Goal: Task Accomplishment & Management: Complete application form

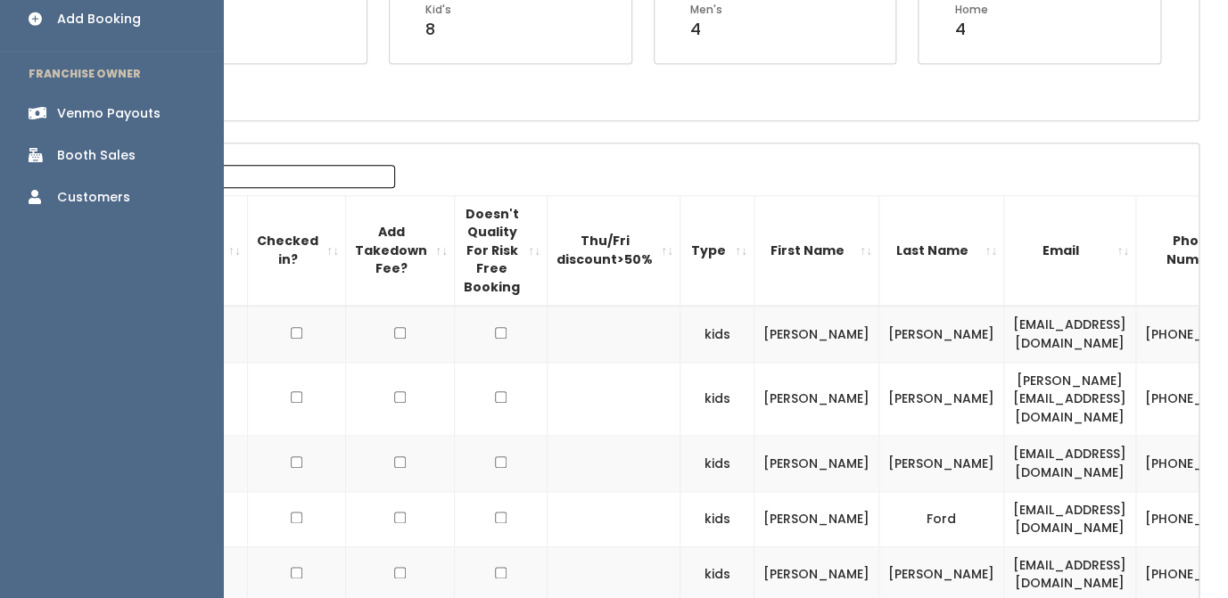
scroll to position [425, 0]
click at [93, 12] on div "Add Booking" at bounding box center [99, 21] width 84 height 19
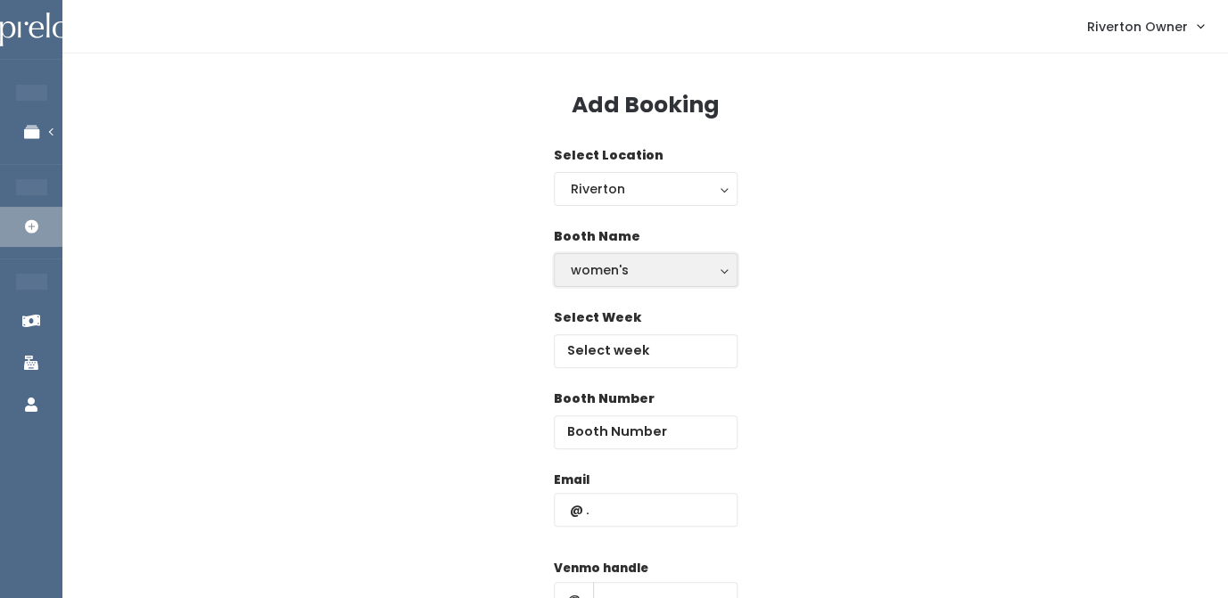
click at [623, 262] on div "women's" at bounding box center [646, 270] width 150 height 20
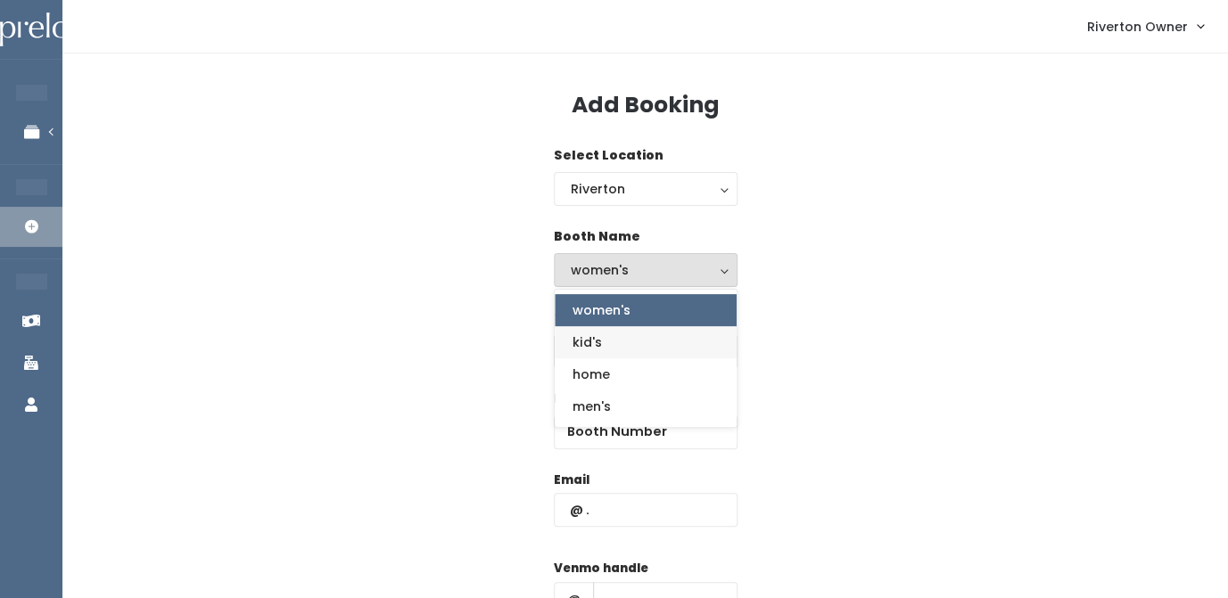
click at [607, 337] on link "kid's" at bounding box center [646, 342] width 182 height 32
select select "kids"
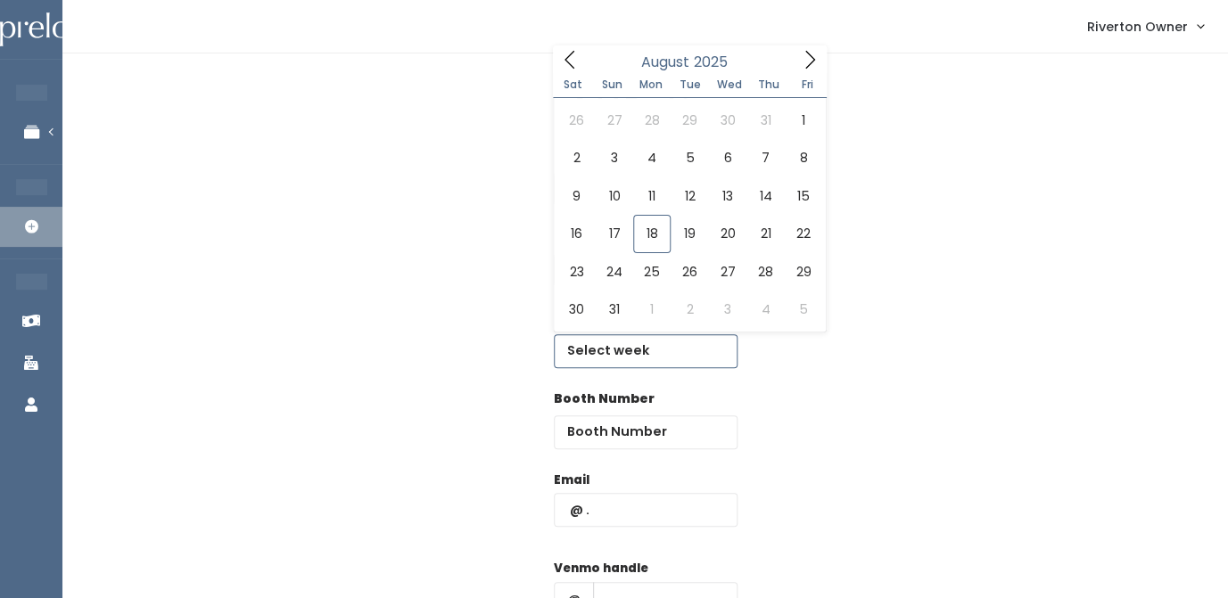
click at [611, 361] on input "text" at bounding box center [646, 351] width 184 height 34
type input "August 23 to August 29"
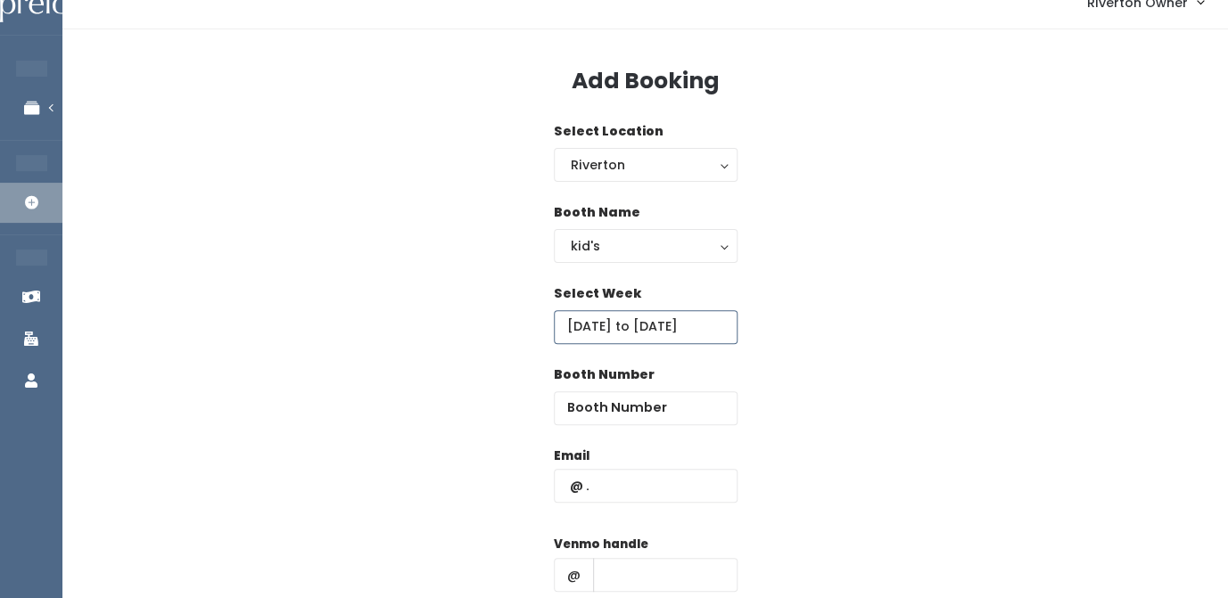
scroll to position [33, 0]
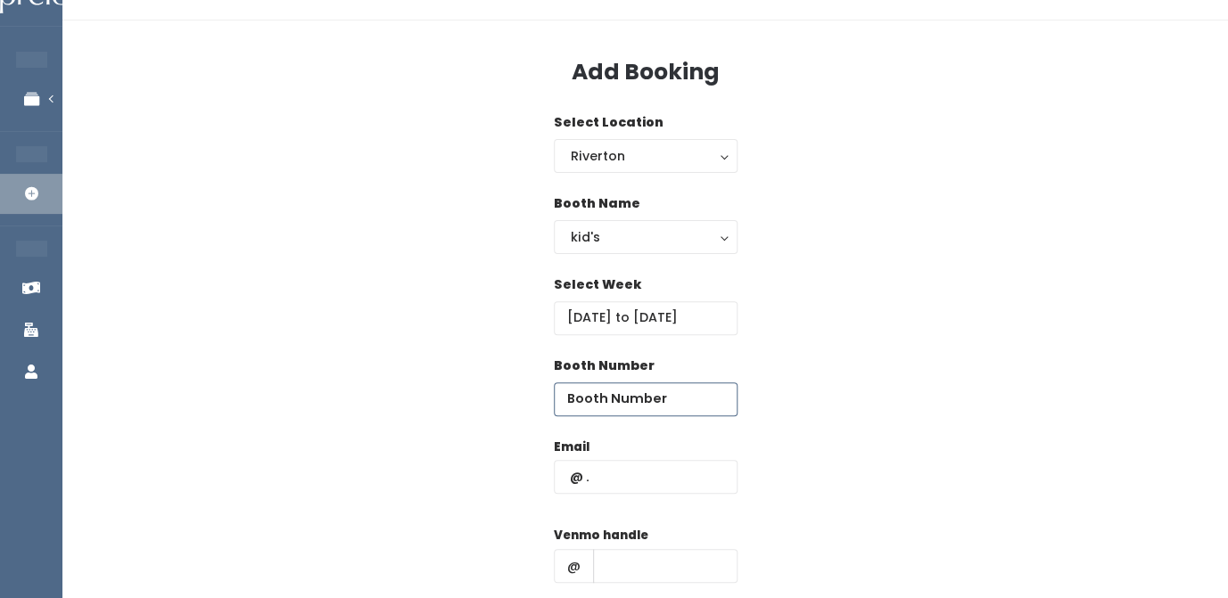
click at [606, 383] on input "number" at bounding box center [646, 400] width 184 height 34
type input "13"
click at [576, 479] on input "text" at bounding box center [646, 477] width 184 height 34
paste input "candicec@xmission.com"
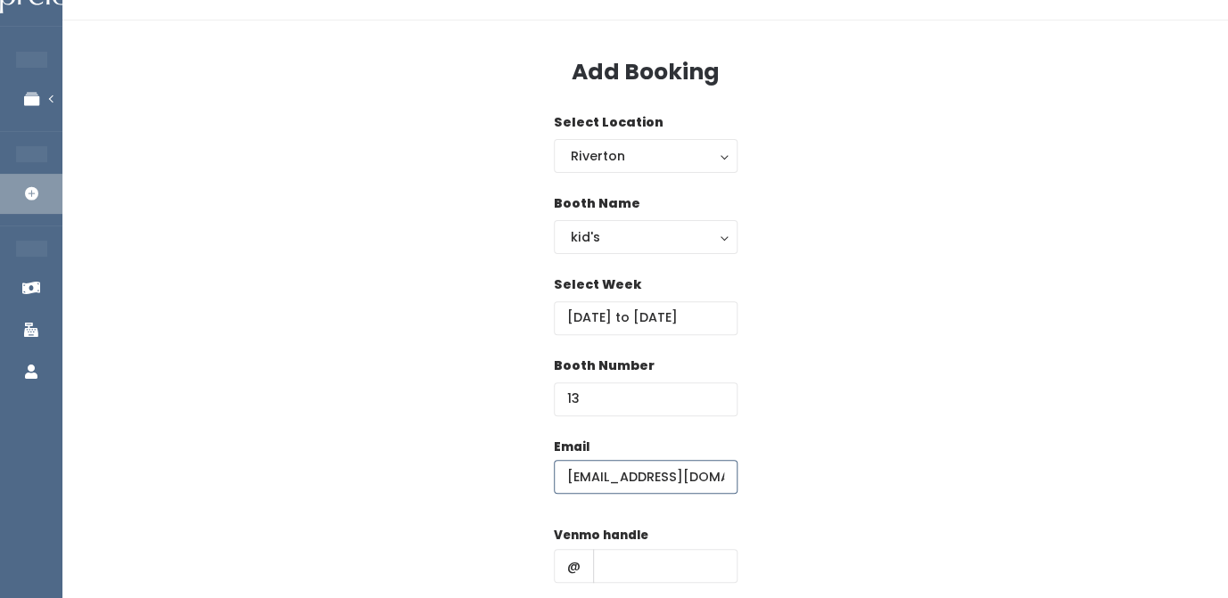
scroll to position [0, 4]
type input "candicec@xmission.com"
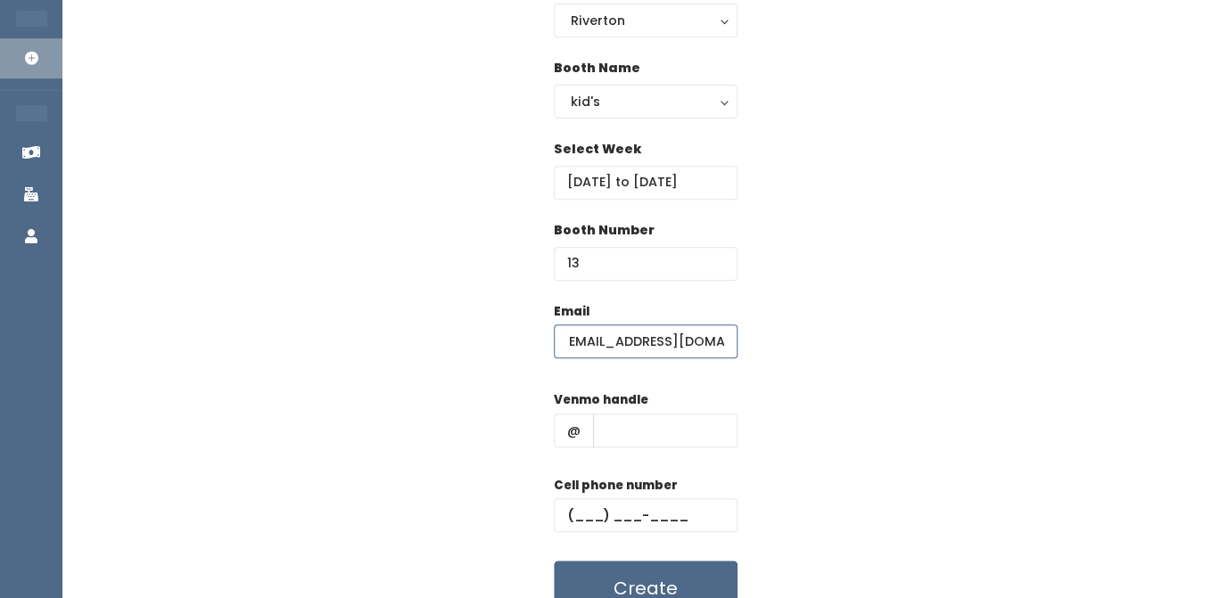
scroll to position [209, 0]
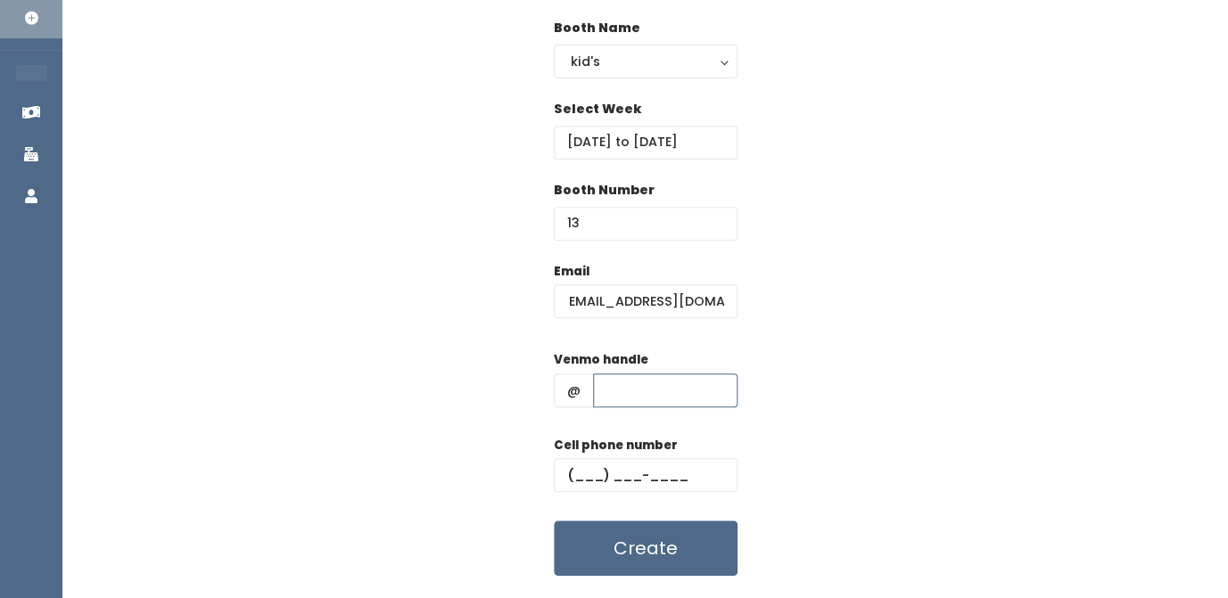
click at [617, 392] on input "text" at bounding box center [665, 391] width 144 height 34
paste input "[PERSON_NAME]-16"
type input "[PERSON_NAME]-16"
click at [587, 473] on input "text" at bounding box center [646, 475] width 184 height 34
paste input "(801) 913-1619"
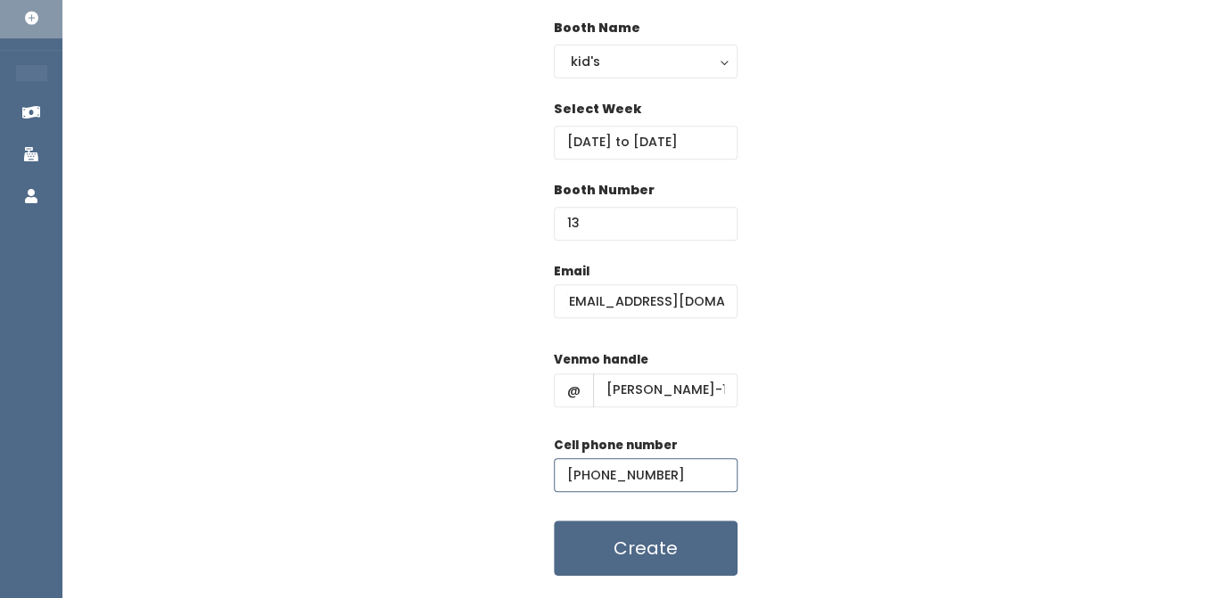
type input "(801) 913-1619"
click at [858, 441] on div "Email candicec@xmission.com Venmo handle @ candice-clark-16 Cell phone number (…" at bounding box center [645, 419] width 1109 height 315
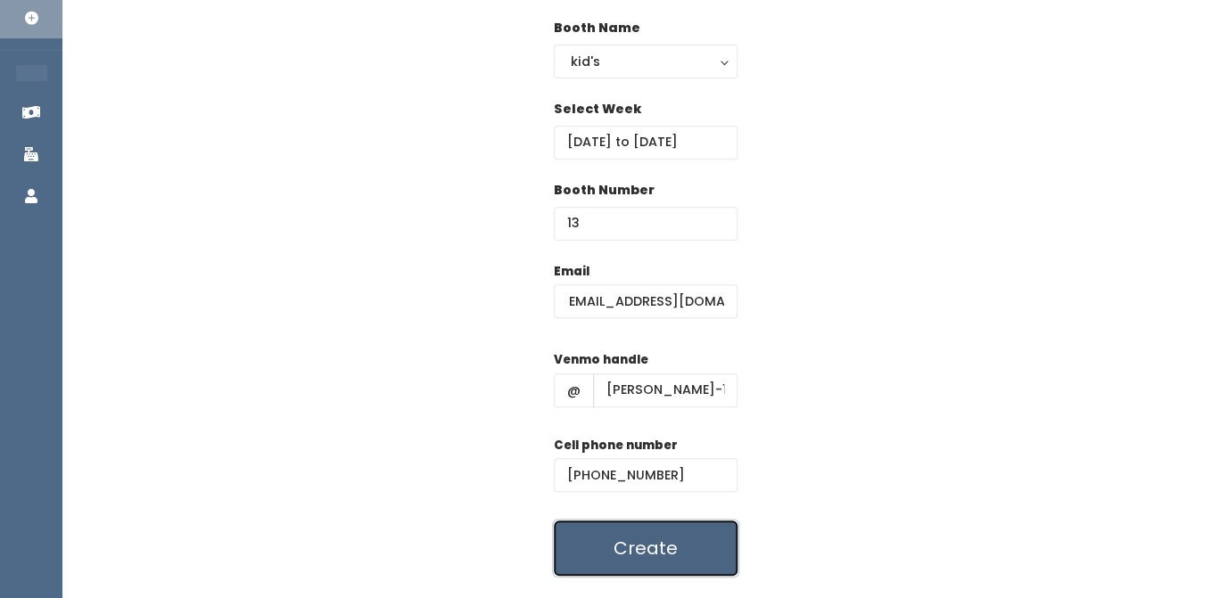
click at [637, 553] on button "Create" at bounding box center [646, 548] width 184 height 55
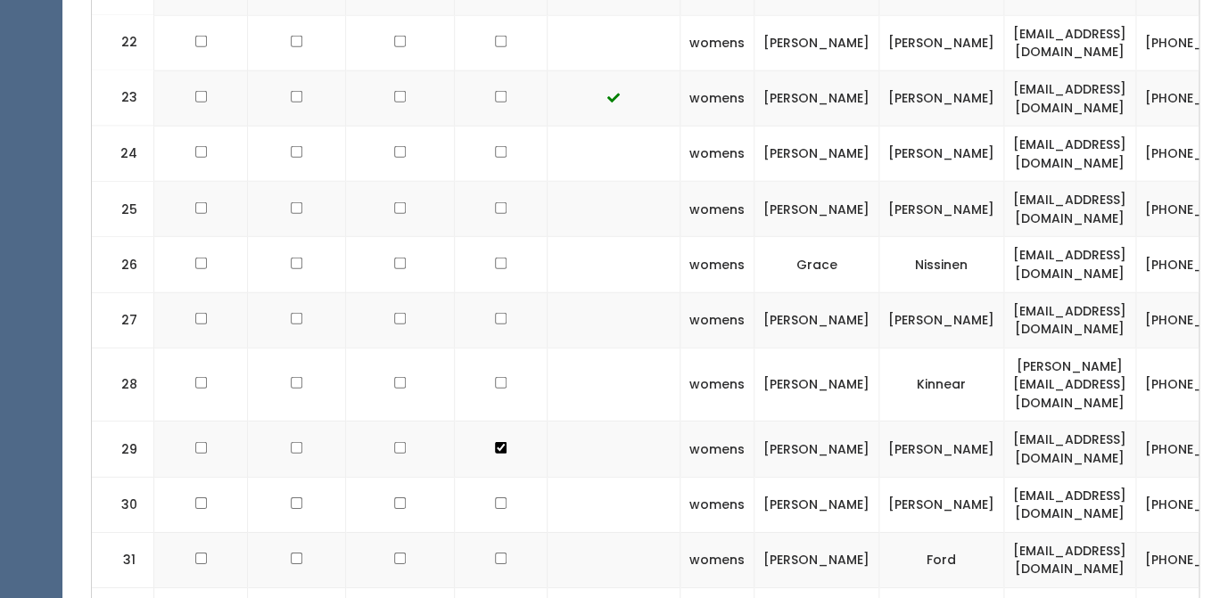
scroll to position [0, 203]
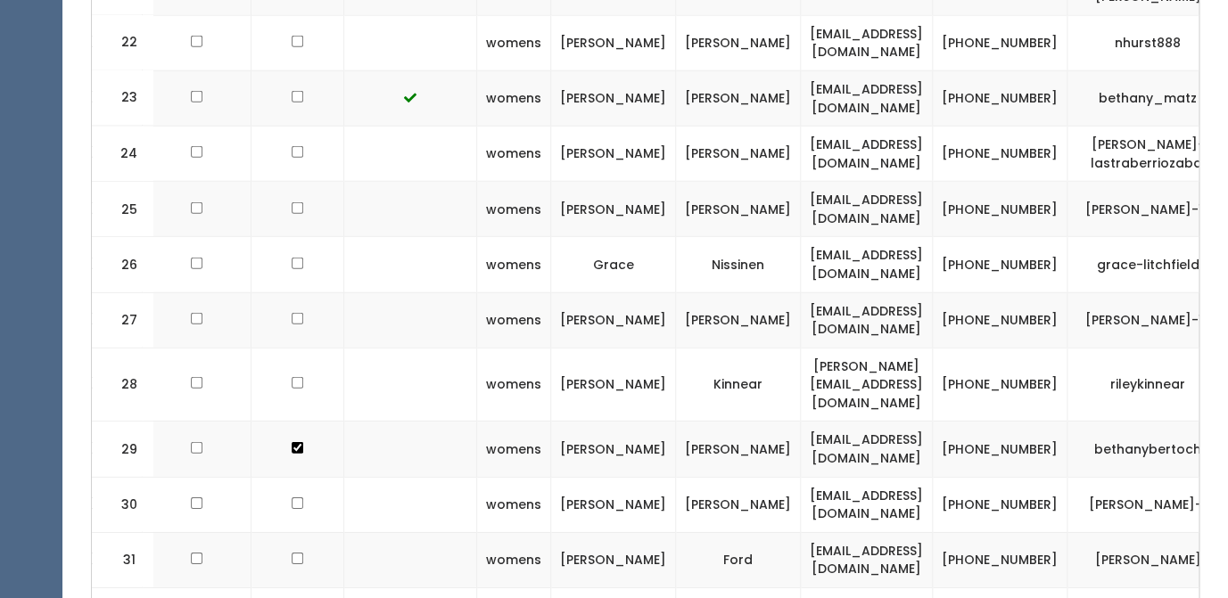
click at [801, 304] on td "[EMAIL_ADDRESS][DOMAIN_NAME]" at bounding box center [867, 320] width 132 height 55
click at [801, 304] on td "candicec@xmission.com" at bounding box center [867, 320] width 132 height 55
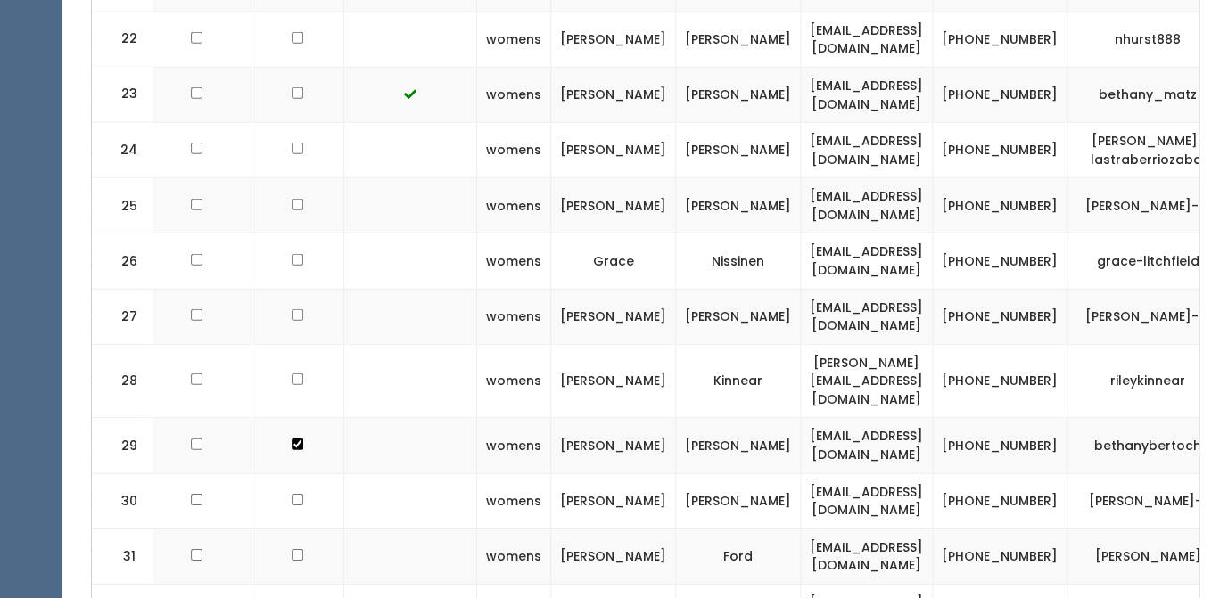
click at [1072, 289] on td "[PERSON_NAME]-16" at bounding box center [1148, 316] width 161 height 55
click at [953, 294] on td "(801) 913-1619" at bounding box center [1000, 316] width 135 height 55
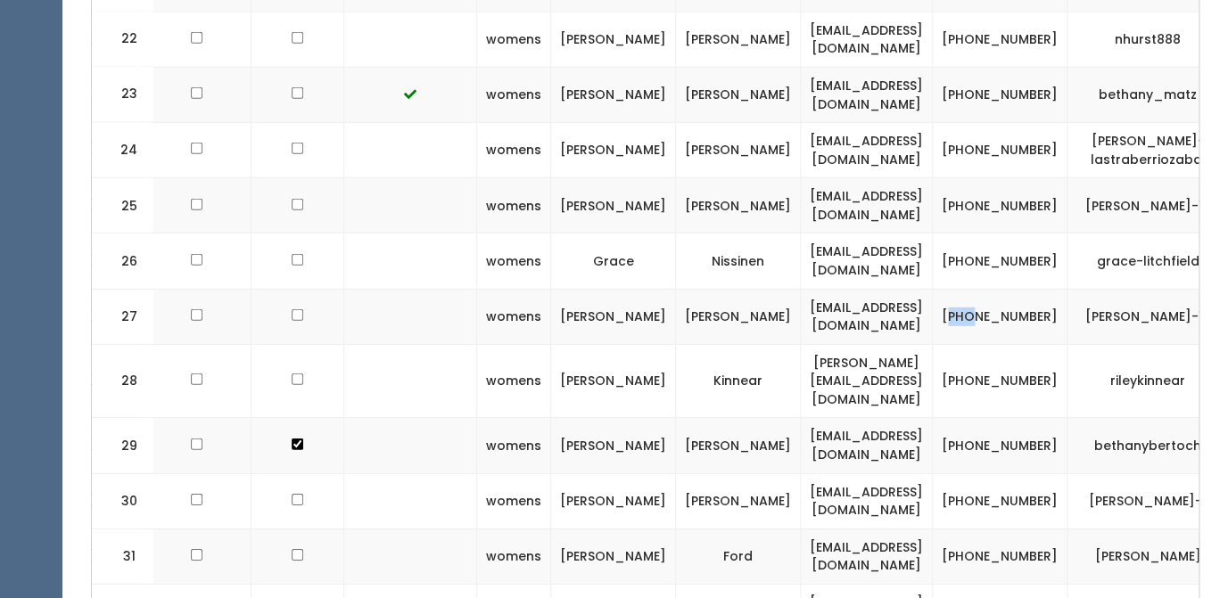
click at [953, 294] on td "(801) 913-1619" at bounding box center [1000, 316] width 135 height 55
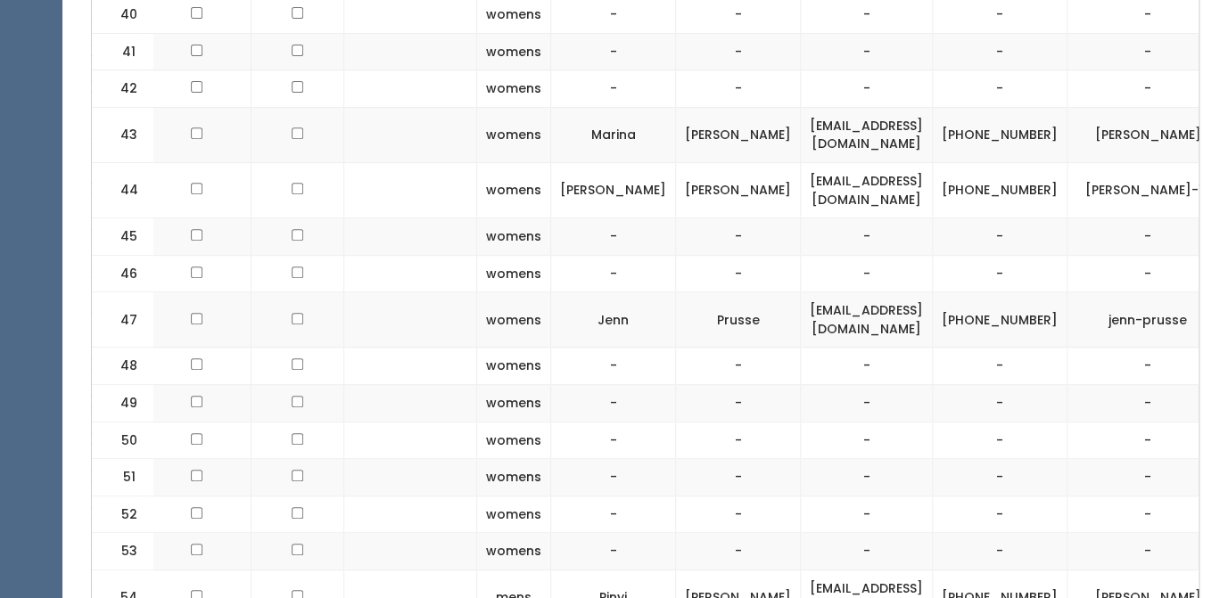
scroll to position [2667, 0]
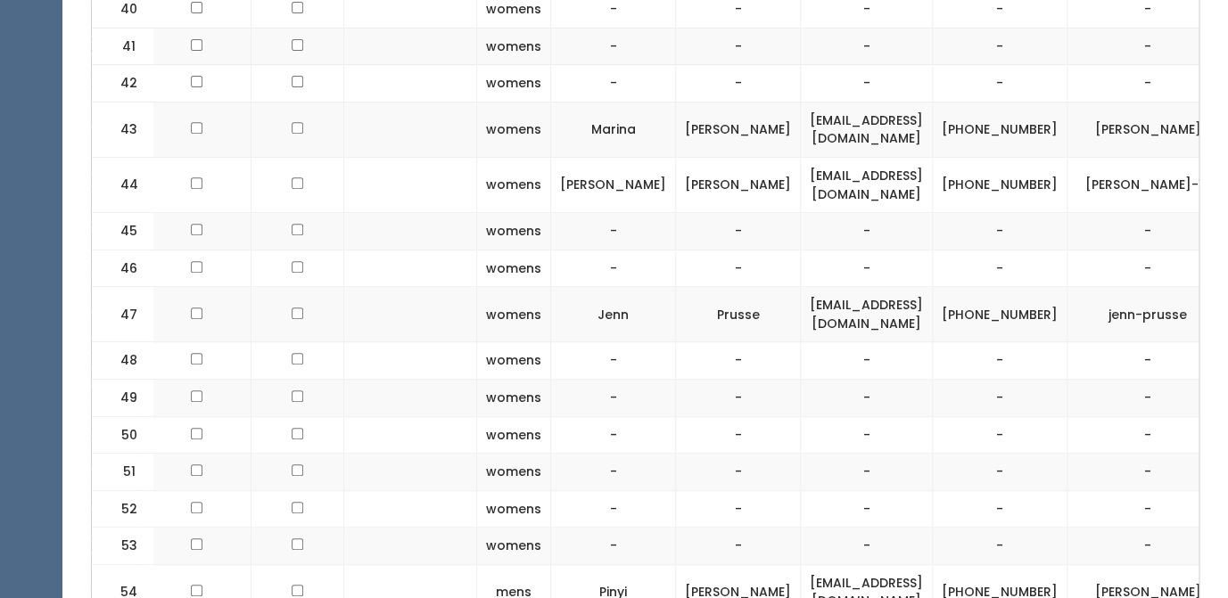
click at [687, 342] on td "-" at bounding box center [738, 360] width 125 height 37
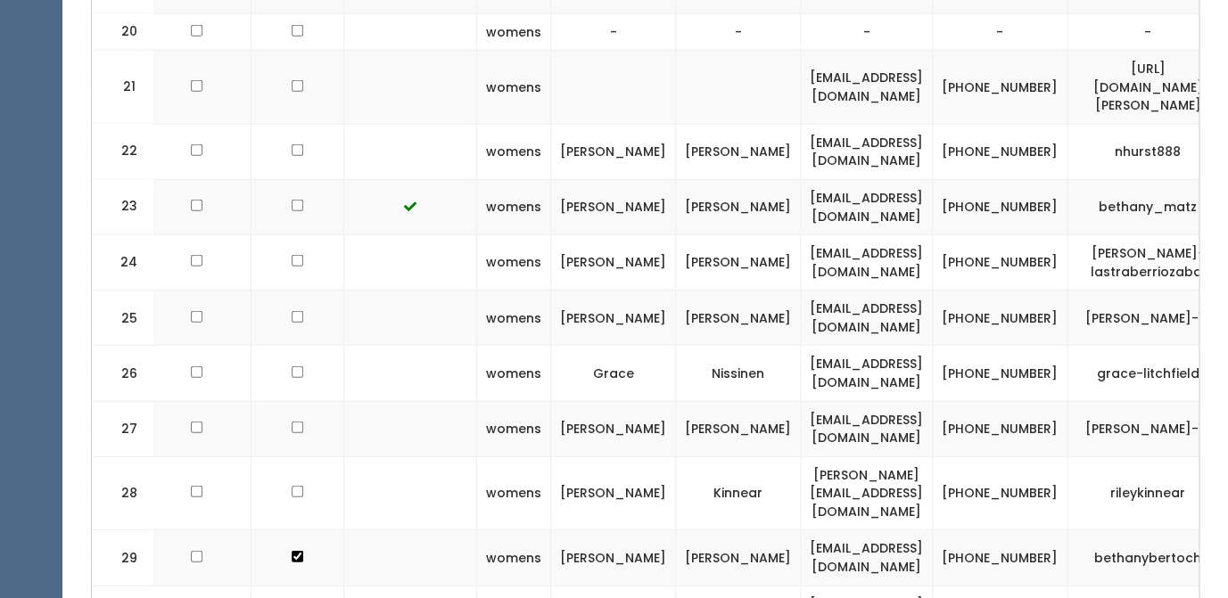
scroll to position [1524, 0]
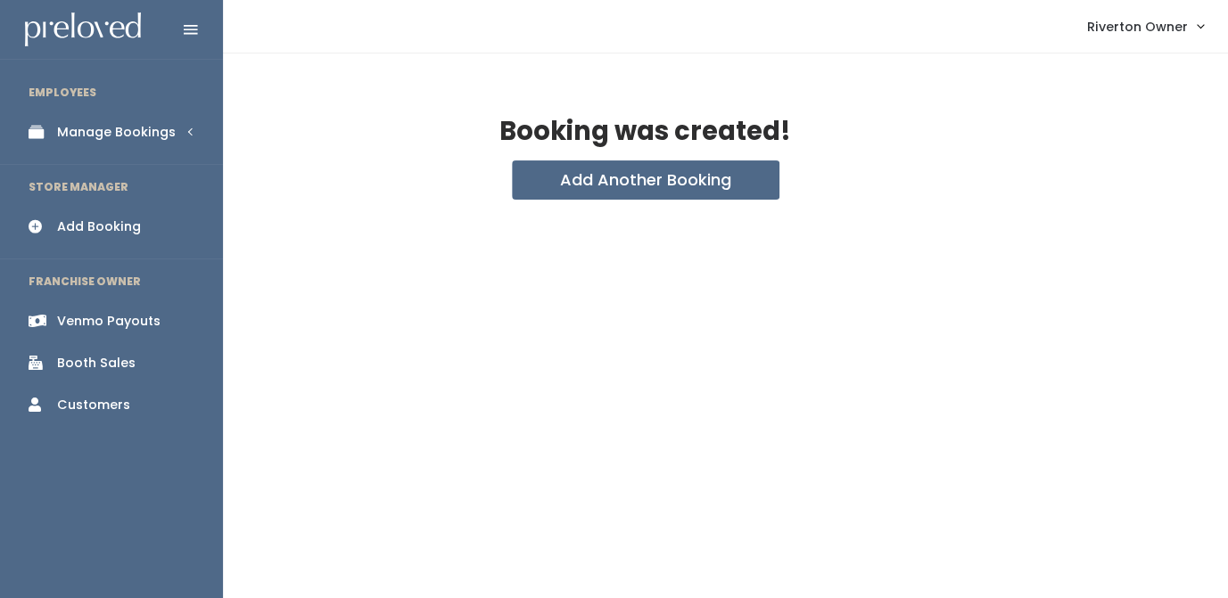
click at [46, 128] on icon at bounding box center [41, 132] width 25 height 15
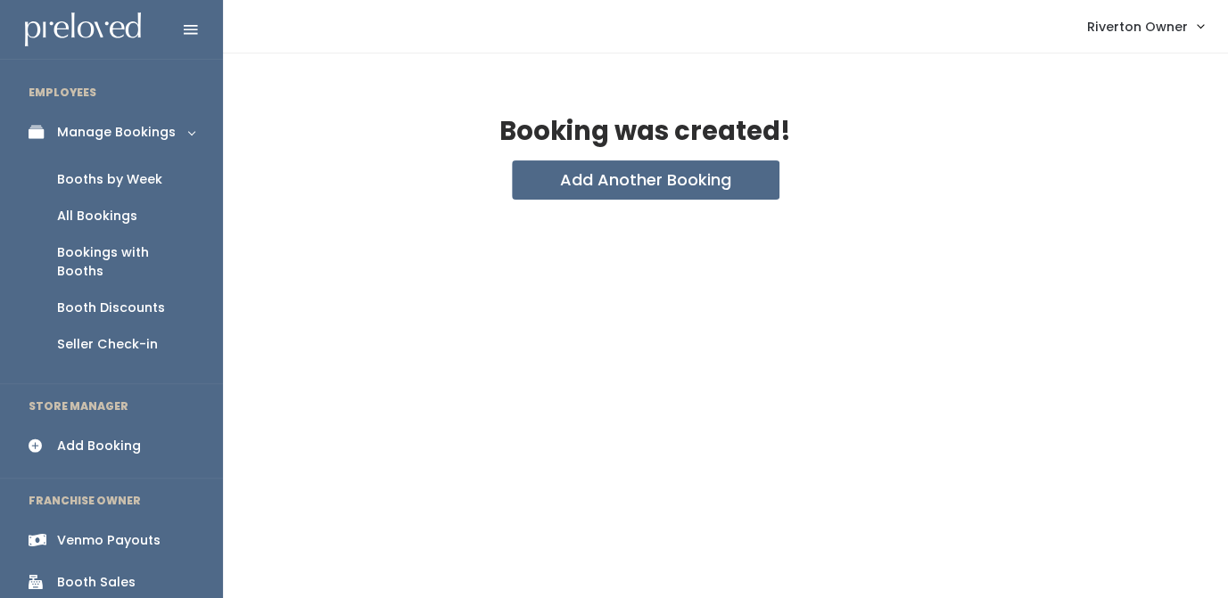
click at [94, 176] on div "Booths by Week" at bounding box center [109, 179] width 105 height 19
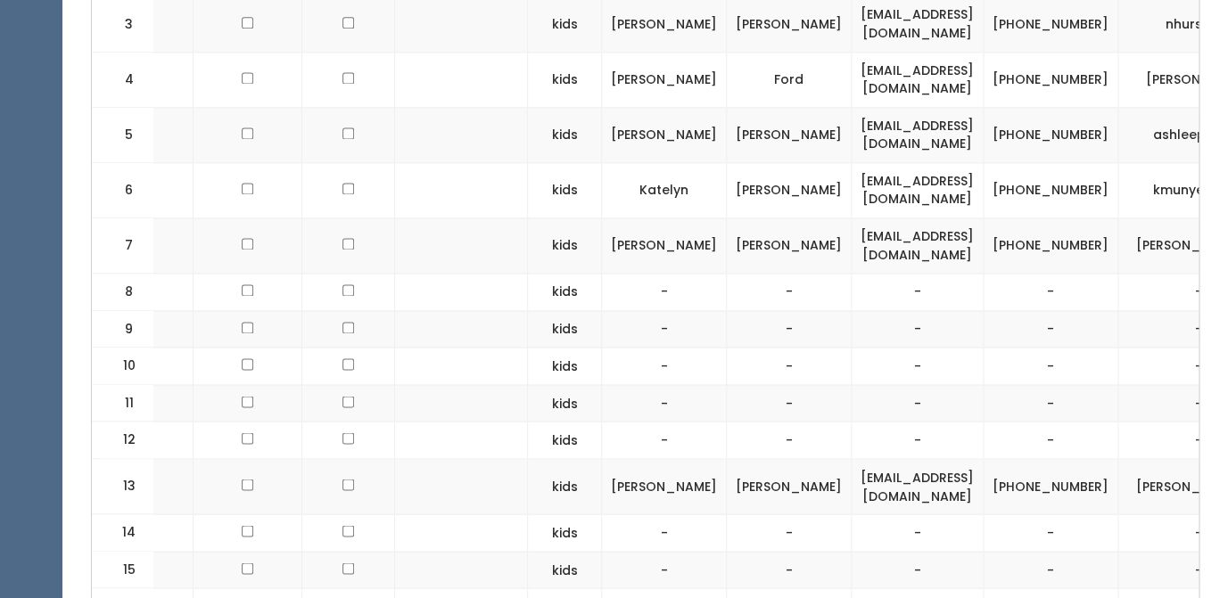
scroll to position [0, 203]
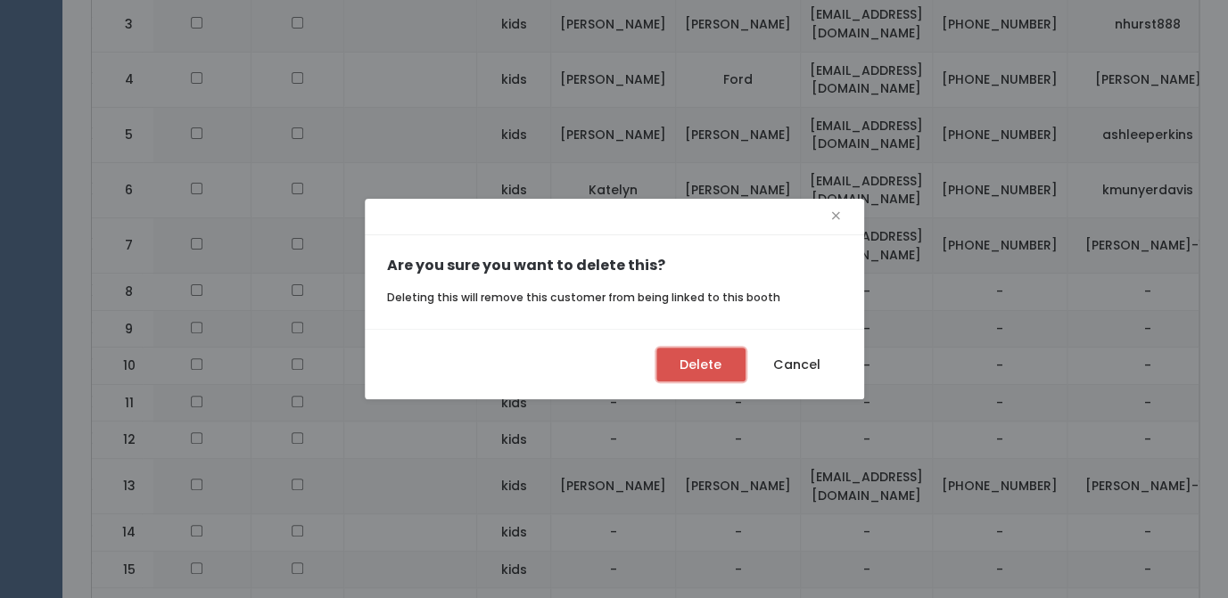
click at [706, 372] on button "Delete" at bounding box center [700, 365] width 89 height 34
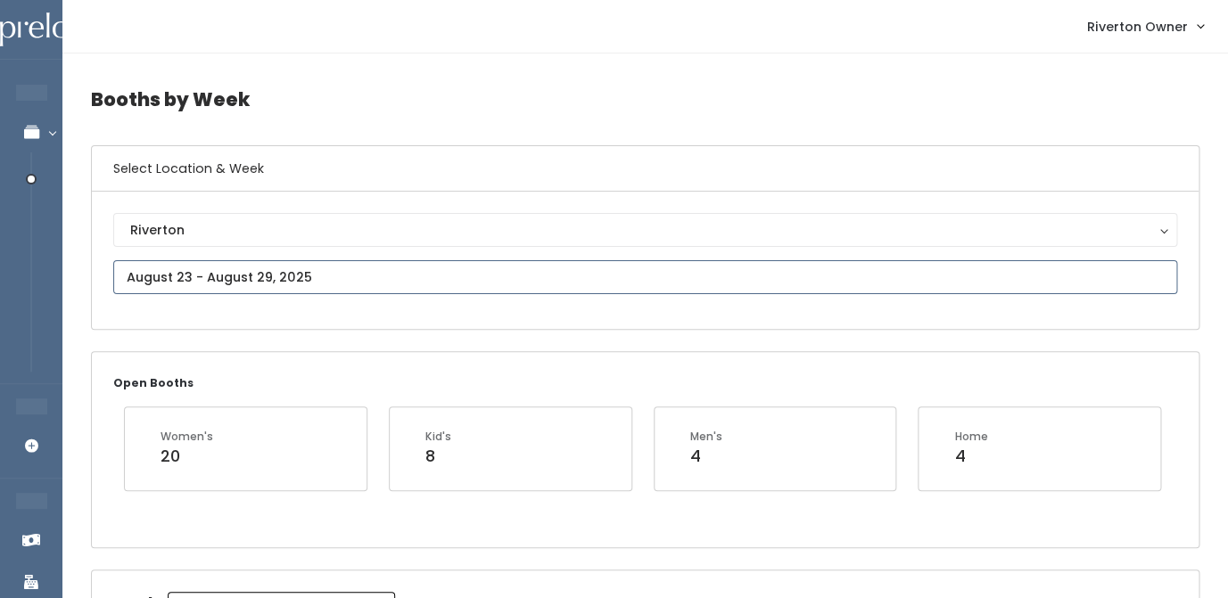
click at [288, 279] on input "text" at bounding box center [645, 277] width 1064 height 34
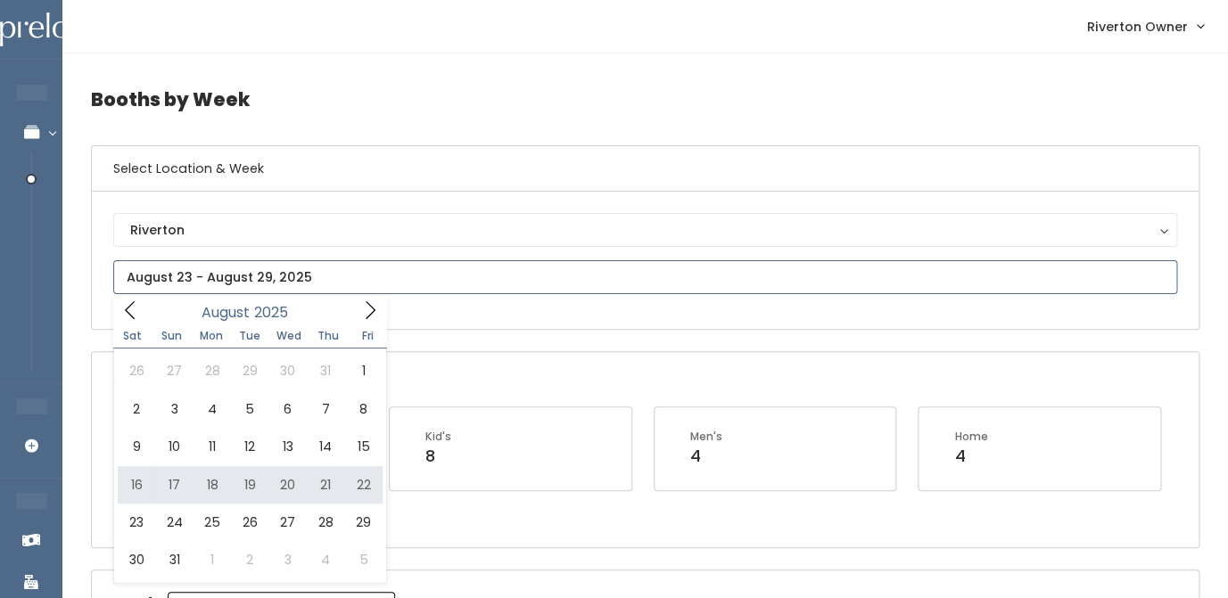
type input "August 16 to August 22"
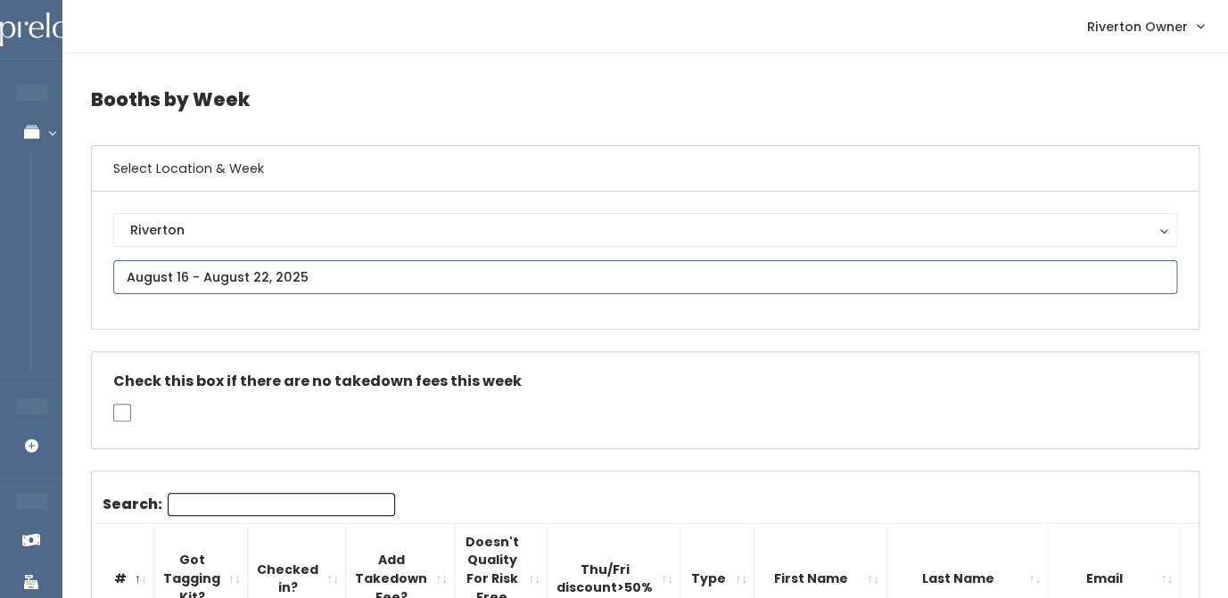
click at [285, 284] on input "text" at bounding box center [645, 277] width 1064 height 34
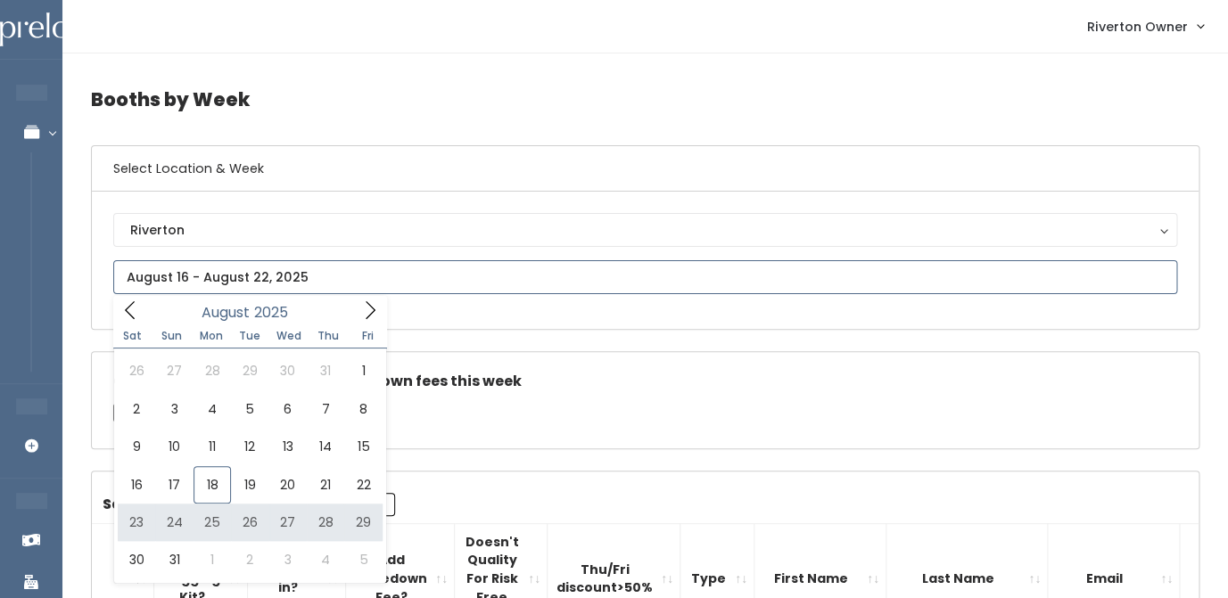
type input "[DATE] to [DATE]"
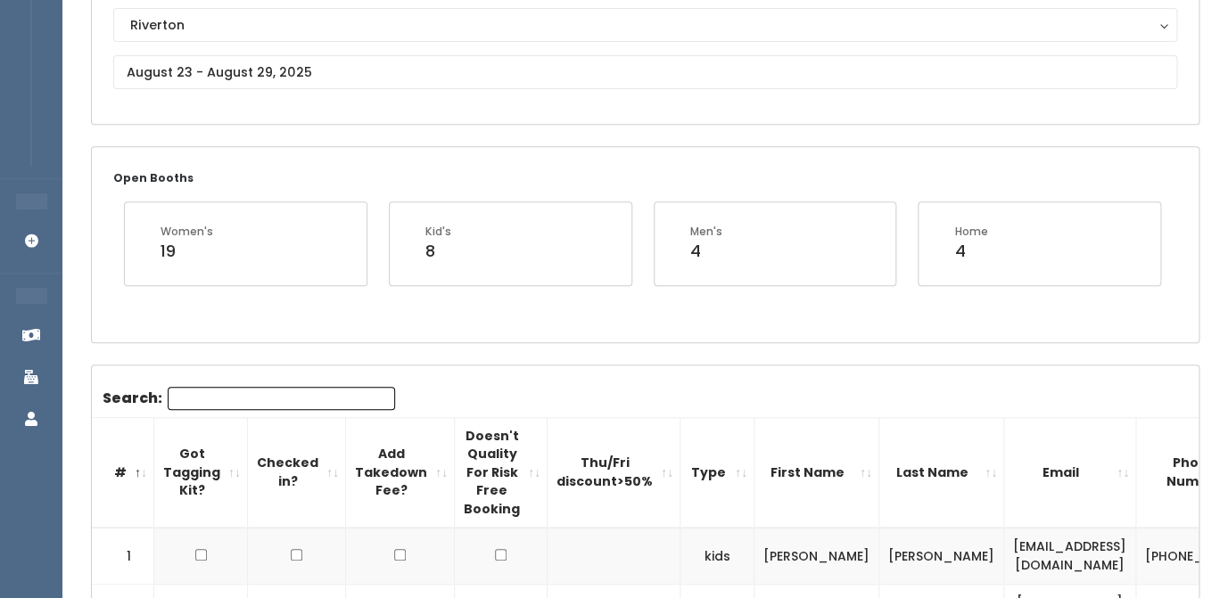
scroll to position [207, 0]
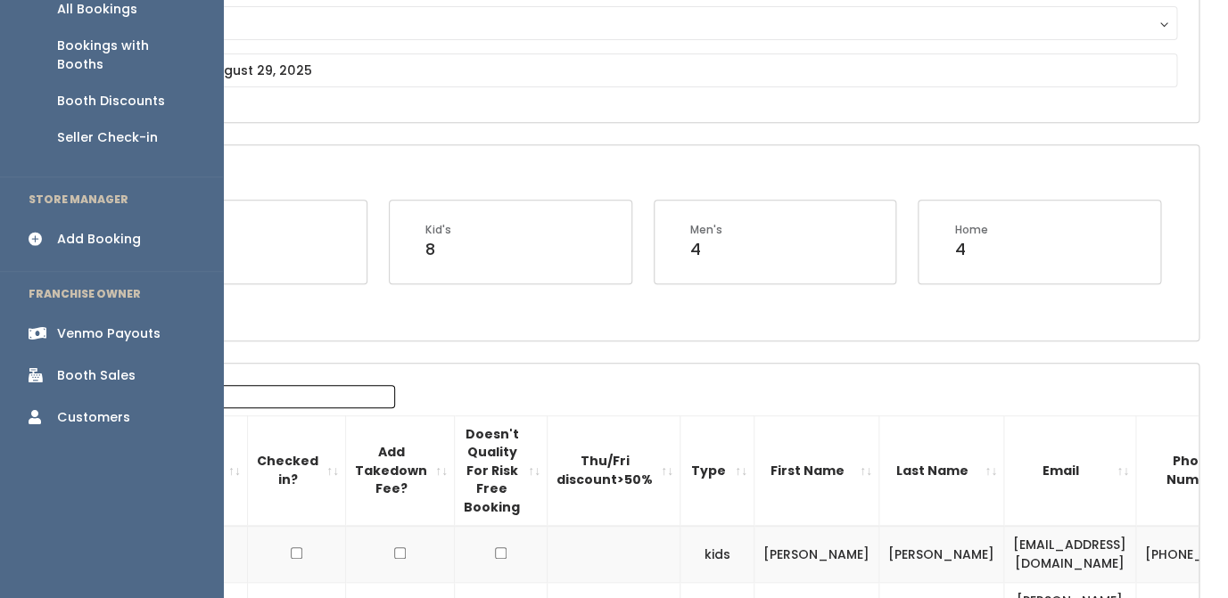
click at [82, 367] on div "Booth Sales" at bounding box center [96, 376] width 78 height 19
